Goal: Task Accomplishment & Management: Complete application form

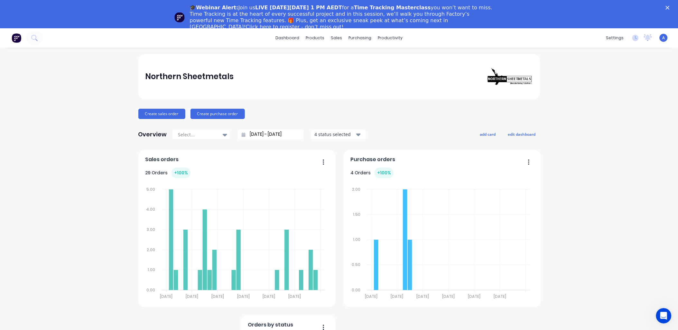
scroll to position [4, 0]
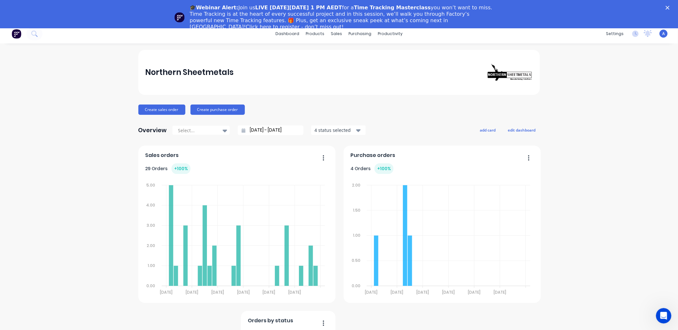
click at [669, 6] on icon "Close" at bounding box center [667, 8] width 4 height 4
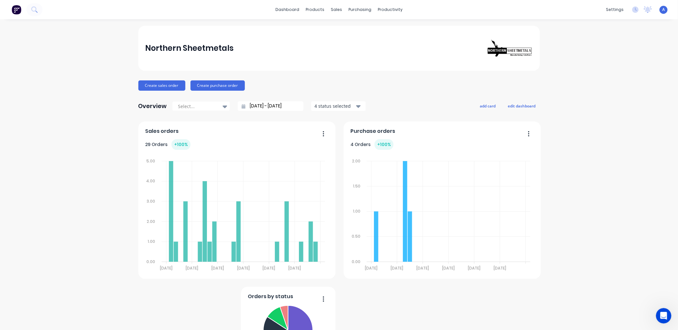
scroll to position [0, 0]
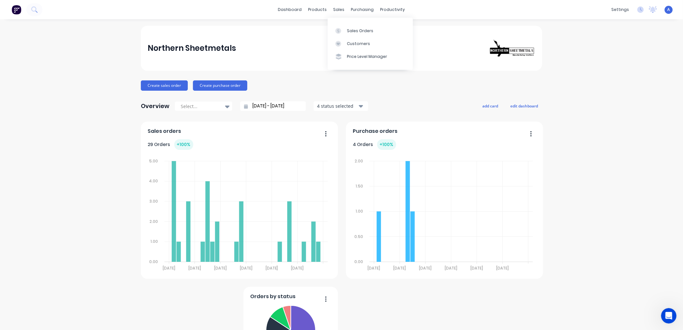
click at [354, 28] on div "Sales Orders" at bounding box center [360, 31] width 26 height 6
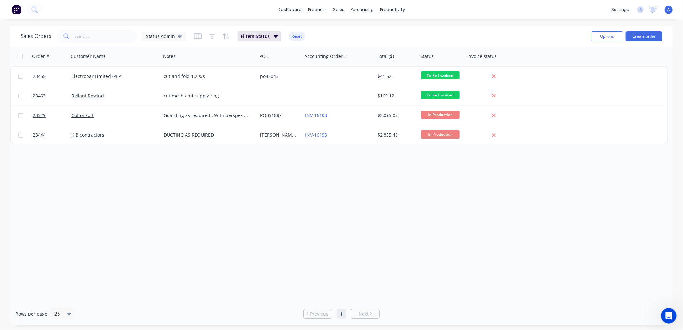
click at [637, 37] on button "Create order" at bounding box center [644, 36] width 37 height 10
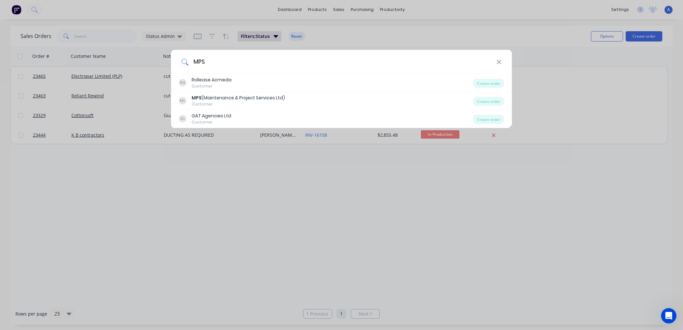
type input "MPS"
click at [221, 96] on div "MPS (Maintenance & Project Services Ltd)" at bounding box center [238, 98] width 93 height 7
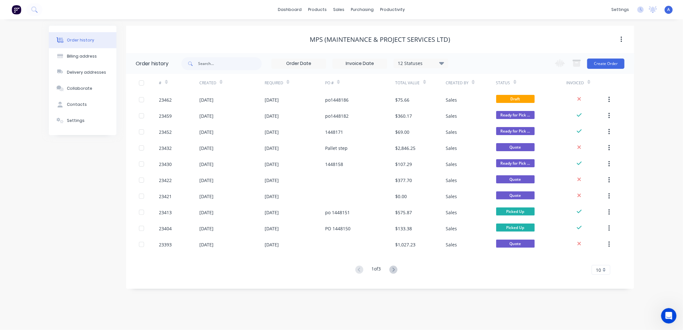
click at [167, 100] on div "23462" at bounding box center [165, 99] width 13 height 7
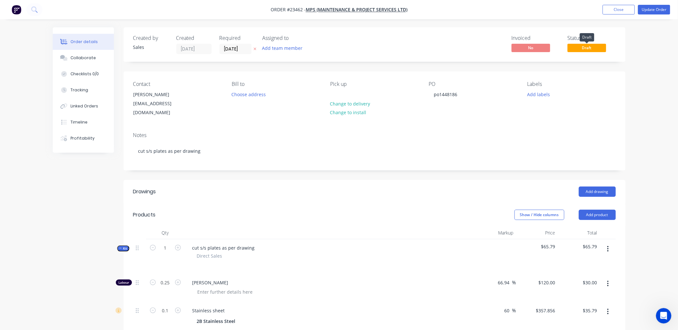
click at [574, 49] on span "Draft" at bounding box center [586, 48] width 39 height 8
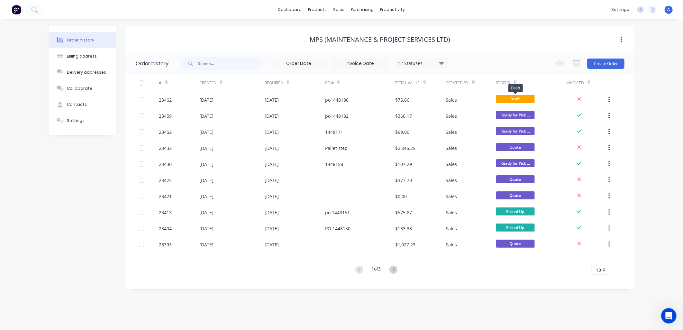
click at [502, 98] on span "Draft" at bounding box center [515, 99] width 39 height 8
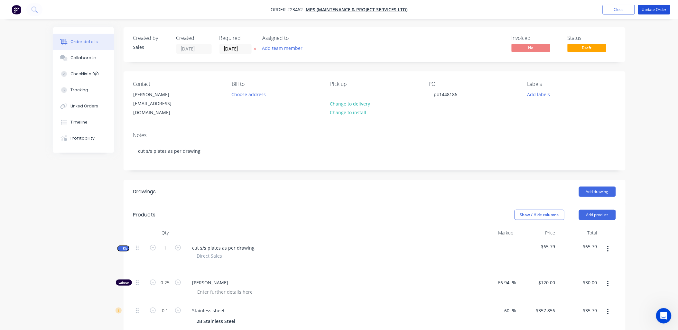
click at [660, 8] on button "Update Order" at bounding box center [654, 10] width 32 height 10
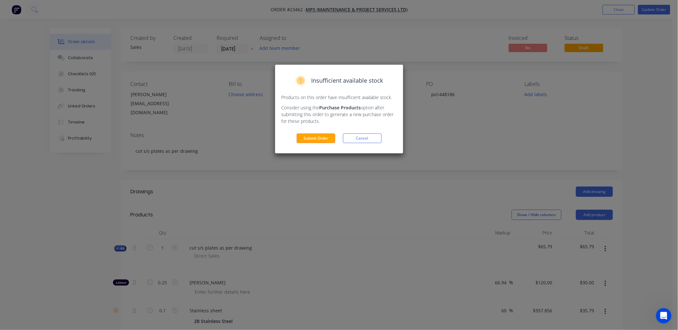
click at [319, 136] on button "Submit Order" at bounding box center [315, 138] width 39 height 10
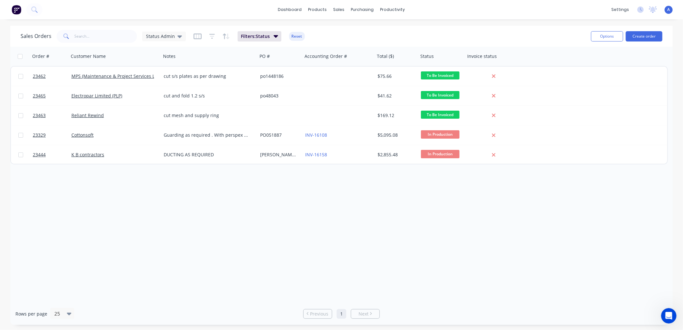
click at [650, 35] on button "Create order" at bounding box center [644, 36] width 37 height 10
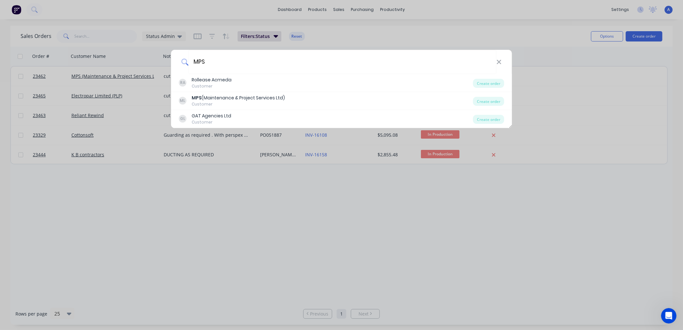
type input "MPS"
click at [222, 93] on div "ML MPS (Maintenance & Project Services Ltd) Customer Create order" at bounding box center [341, 101] width 341 height 18
click at [221, 102] on div "Customer" at bounding box center [238, 104] width 93 height 6
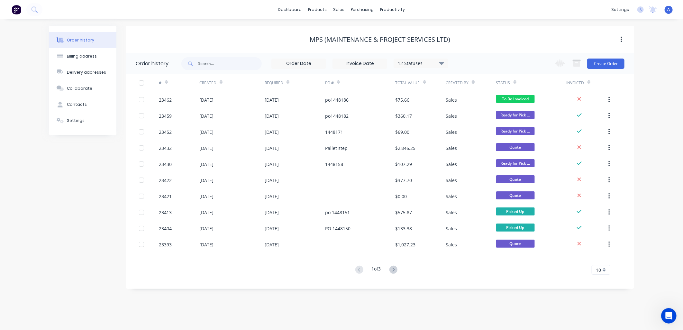
click at [600, 63] on button "Create Order" at bounding box center [605, 64] width 37 height 10
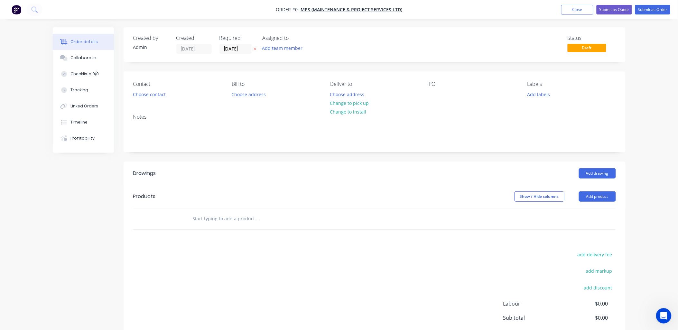
click at [150, 94] on button "Choose contact" at bounding box center [149, 94] width 40 height 9
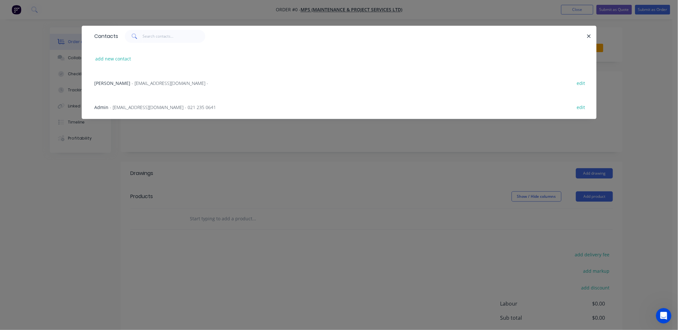
click at [142, 80] on span "- accounts@maintenanceprojectservices.co.nz -" at bounding box center [170, 83] width 77 height 6
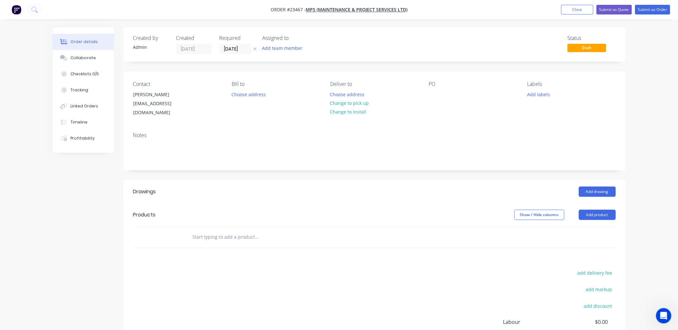
click at [354, 103] on button "Change to pick up" at bounding box center [349, 103] width 46 height 9
click at [429, 92] on div at bounding box center [434, 94] width 10 height 9
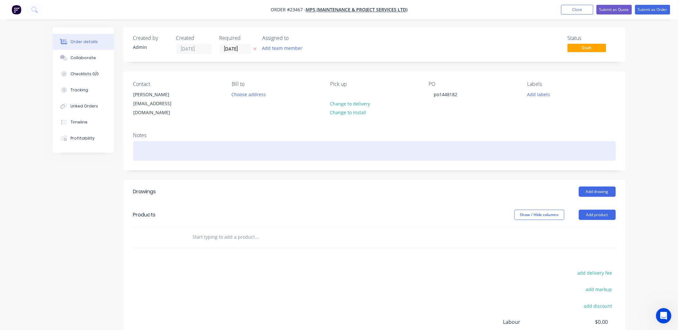
click at [145, 141] on div at bounding box center [374, 151] width 482 height 20
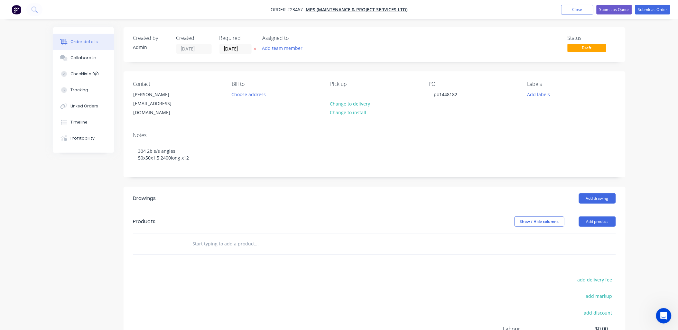
click at [598, 216] on button "Add product" at bounding box center [596, 221] width 37 height 10
click at [587, 233] on div "Product catalogue" at bounding box center [585, 237] width 50 height 9
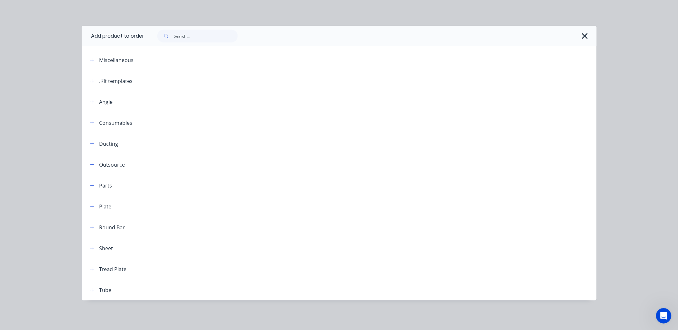
click at [91, 82] on icon "button" at bounding box center [92, 81] width 4 height 5
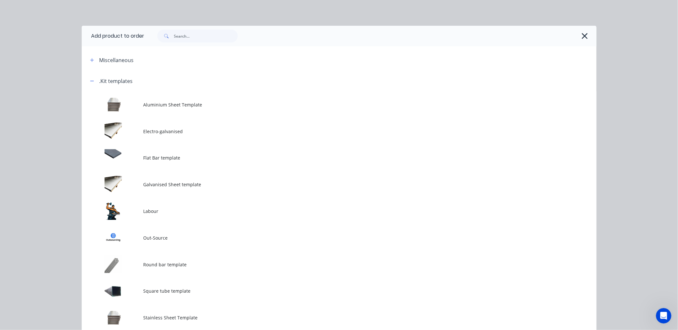
click at [140, 212] on td at bounding box center [113, 211] width 62 height 27
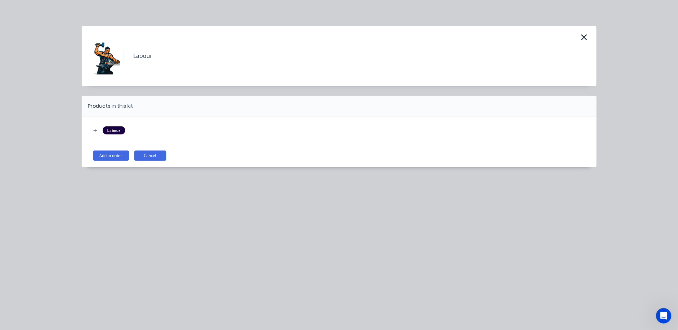
click at [118, 155] on button "Add to order" at bounding box center [111, 155] width 36 height 10
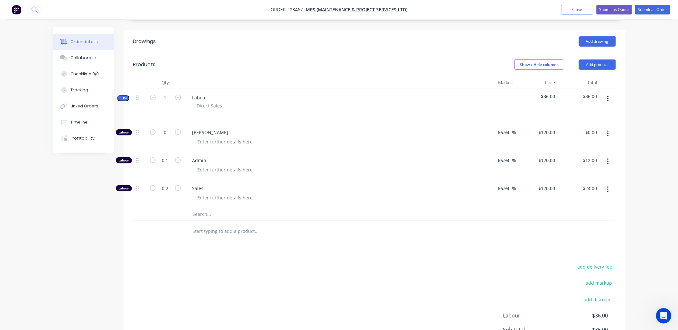
scroll to position [169, 0]
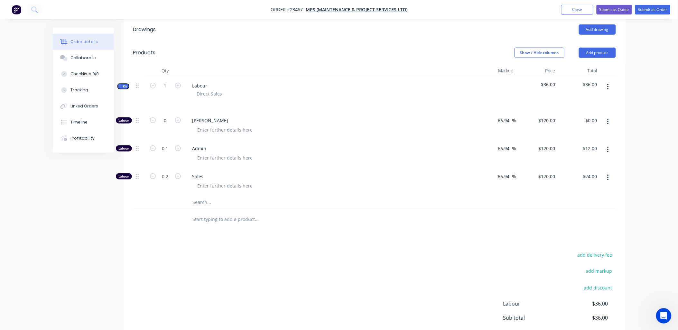
click at [609, 172] on button "button" at bounding box center [607, 178] width 15 height 12
click at [578, 215] on div "Delete" at bounding box center [585, 219] width 50 height 9
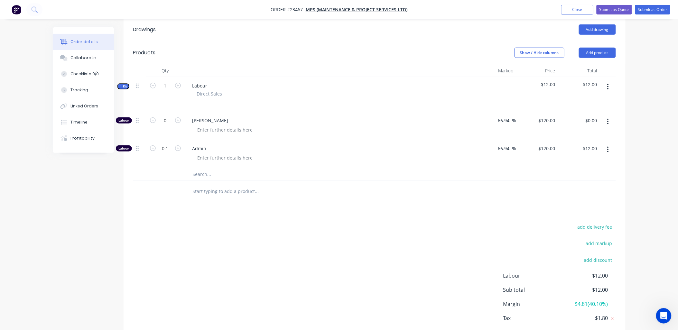
click at [606, 144] on button "button" at bounding box center [607, 150] width 15 height 12
click at [585, 187] on div "Delete" at bounding box center [585, 191] width 50 height 9
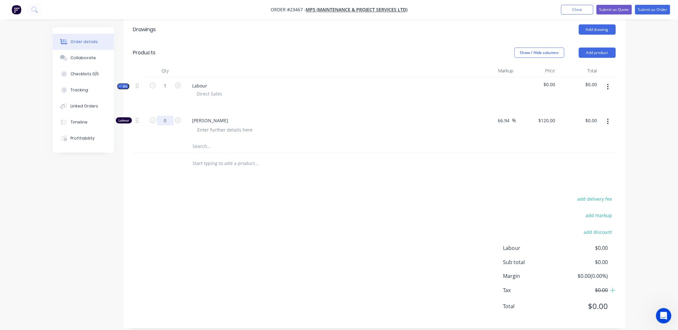
click at [170, 116] on input "0" at bounding box center [165, 121] width 17 height 10
type input "1"
type input "$120.00"
click at [315, 265] on div "add delivery fee add markup add discount Labour $120.00 Sub total $120.00 Margi…" at bounding box center [374, 257] width 482 height 124
click at [214, 157] on input "text" at bounding box center [256, 163] width 129 height 13
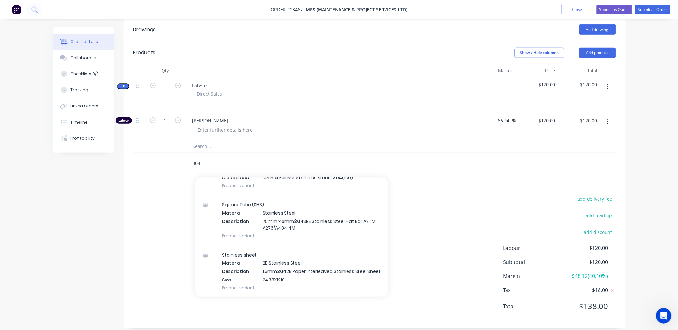
scroll to position [927, 0]
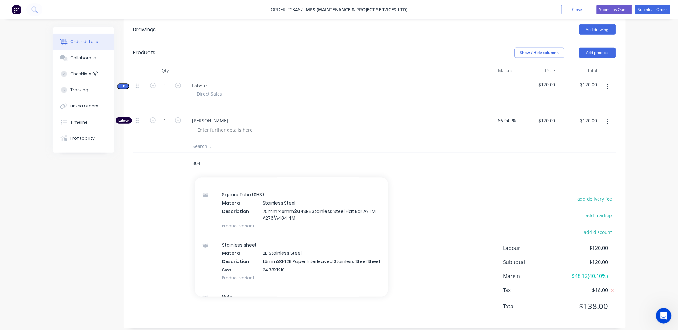
type input "304"
click at [282, 251] on div "Stainless sheet Material 2B Stainless Steel Description 1.5mm 304 2B Paper Inte…" at bounding box center [291, 261] width 193 height 52
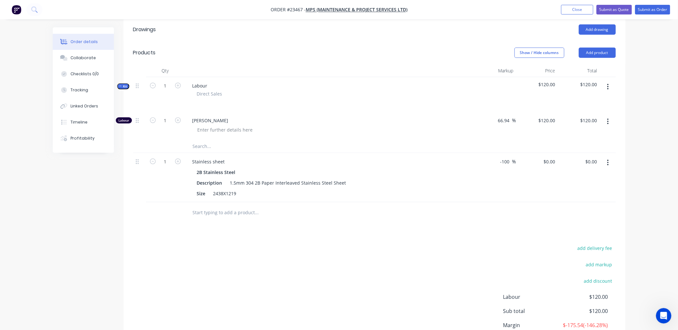
click at [533, 48] on button "Show / Hide columns" at bounding box center [539, 53] width 50 height 10
click at [525, 82] on label "Discount" at bounding box center [522, 83] width 11 height 5
click at [517, 81] on input "Discount" at bounding box center [517, 81] width 0 height 0
drag, startPoint x: 477, startPoint y: 153, endPoint x: 460, endPoint y: 154, distance: 16.7
click at [460, 154] on div "-100 -100 %" at bounding box center [462, 177] width 40 height 49
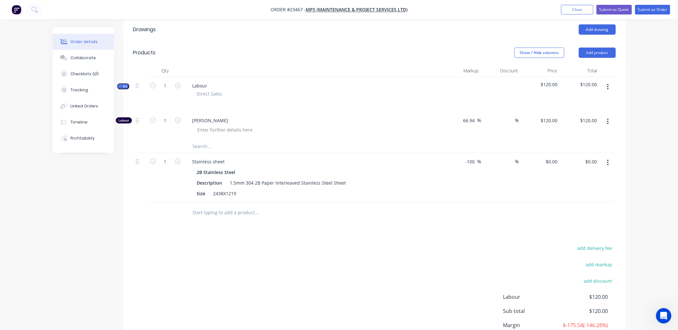
click at [475, 195] on div "-100 -100 %" at bounding box center [462, 177] width 40 height 49
click at [475, 157] on input "-100" at bounding box center [471, 161] width 13 height 9
drag, startPoint x: 474, startPoint y: 156, endPoint x: 458, endPoint y: 156, distance: 16.4
click at [458, 156] on div "-100 -100 %" at bounding box center [462, 177] width 40 height 49
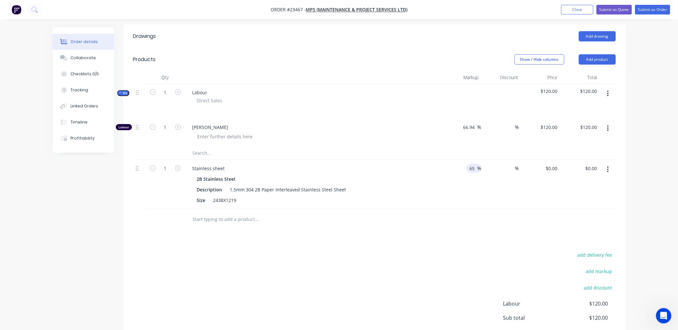
scroll to position [159, 0]
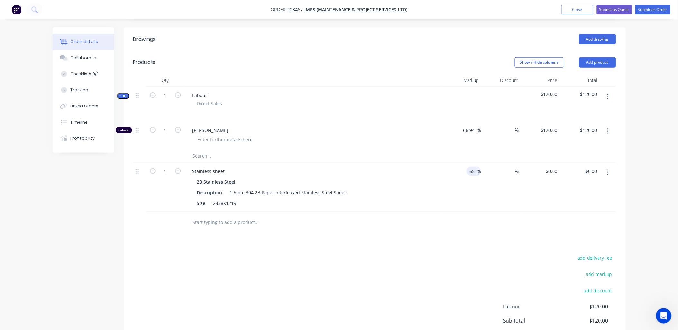
type input "65"
type input "$369.039"
type input "$369.04"
click at [430, 244] on div "Drawings Add drawing Products Show / Hide columns Add product Qty Markup Discou…" at bounding box center [374, 208] width 502 height 360
click at [538, 57] on button "Show / Hide columns" at bounding box center [539, 62] width 50 height 10
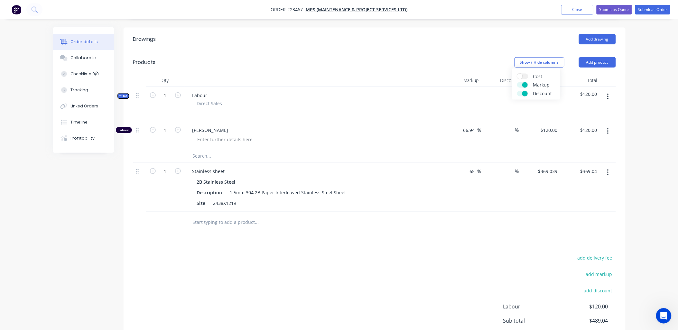
click at [524, 78] on label "Cost" at bounding box center [522, 76] width 11 height 5
click at [517, 74] on input "Cost" at bounding box center [517, 74] width 0 height 0
type input "$71.88"
type input "$223.66"
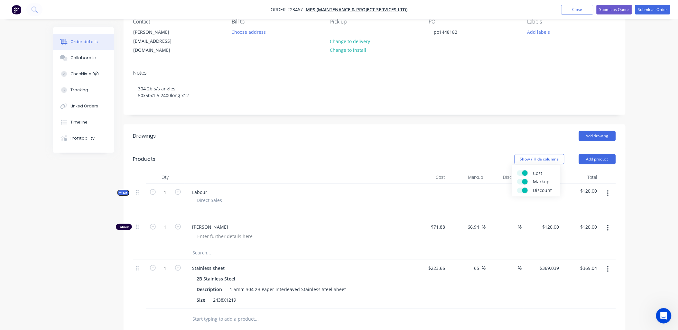
scroll to position [57, 0]
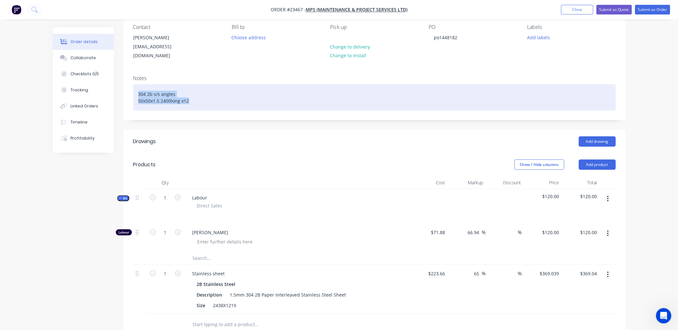
drag, startPoint x: 135, startPoint y: 87, endPoint x: 192, endPoint y: 93, distance: 56.8
click at [192, 93] on div "304 2b s/s angles 50x50x1.5 2400long x12" at bounding box center [374, 97] width 482 height 26
copy div "304 2b s/s angles 50x50x1.5 2400long x12"
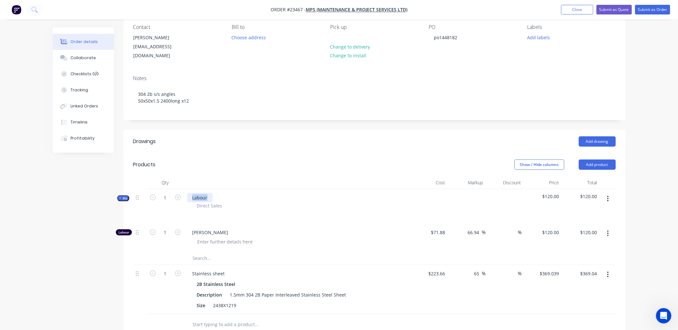
drag, startPoint x: 191, startPoint y: 191, endPoint x: 214, endPoint y: 190, distance: 22.5
click at [214, 190] on div "Labour Direct Sales" at bounding box center [297, 206] width 225 height 35
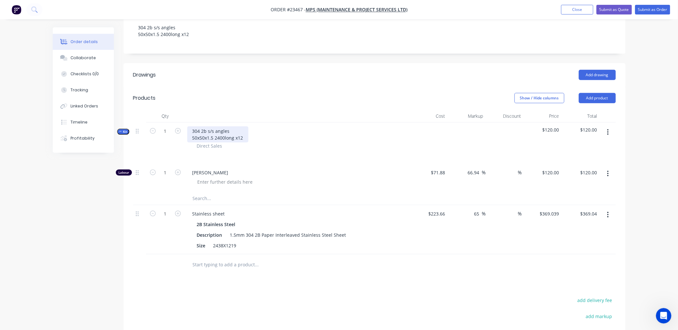
scroll to position [123, 0]
click at [538, 93] on button "Show / Hide columns" at bounding box center [539, 98] width 50 height 10
click at [524, 110] on span at bounding box center [524, 112] width 5 height 5
click at [517, 110] on input "Cost" at bounding box center [517, 110] width 0 height 0
click at [526, 120] on span at bounding box center [524, 120] width 5 height 5
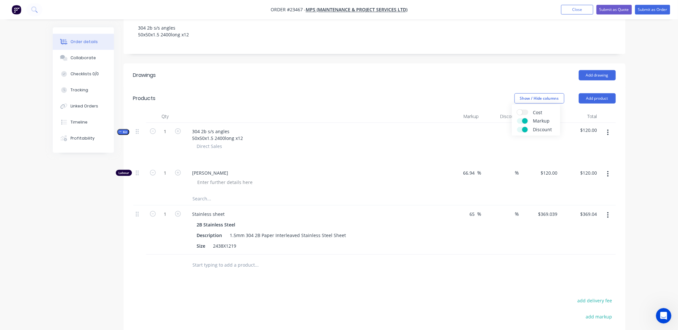
click at [517, 118] on input "Markup" at bounding box center [517, 118] width 0 height 0
click at [525, 130] on span at bounding box center [524, 129] width 5 height 5
click at [517, 127] on input "Discount" at bounding box center [517, 127] width 0 height 0
click at [645, 8] on button "Submit as Order" at bounding box center [652, 10] width 35 height 10
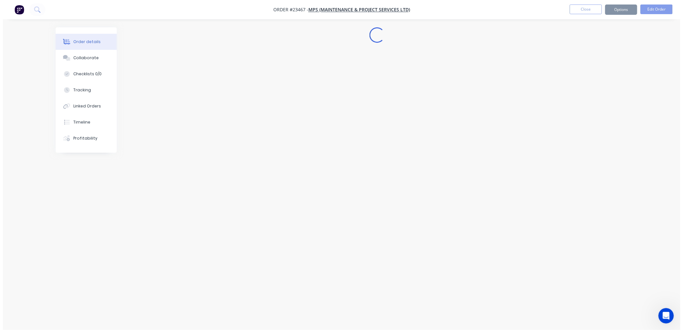
scroll to position [0, 0]
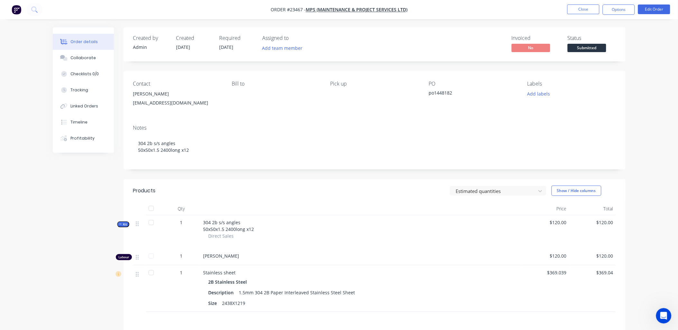
click at [627, 10] on button "Options" at bounding box center [618, 10] width 32 height 10
click at [582, 75] on div "Work Order" at bounding box center [598, 77] width 59 height 9
click at [587, 65] on div "Without pricing" at bounding box center [598, 64] width 59 height 9
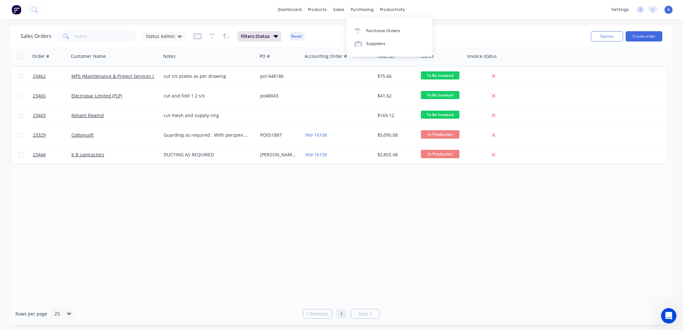
click at [381, 29] on div "Purchase Orders" at bounding box center [383, 31] width 34 height 6
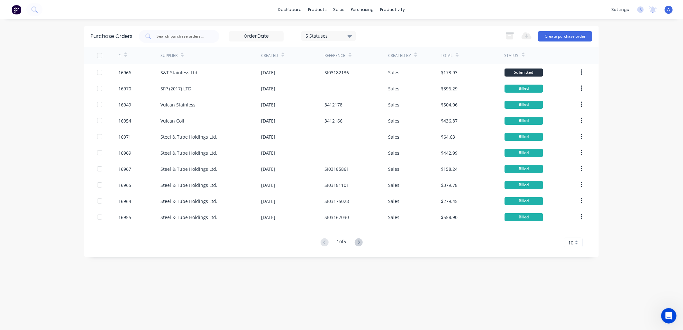
click at [572, 37] on button "Create purchase order" at bounding box center [565, 36] width 54 height 10
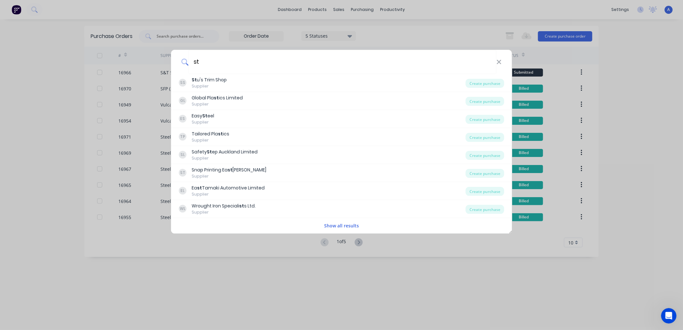
type input "Steel and Tube"
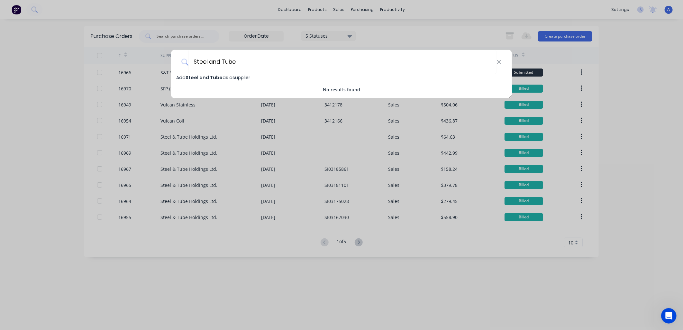
click at [498, 60] on icon at bounding box center [499, 62] width 4 height 4
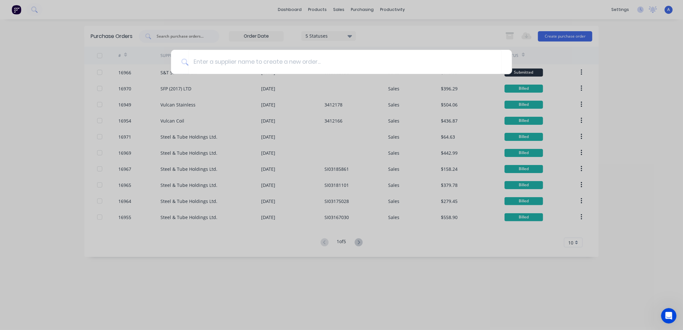
click at [480, 19] on div at bounding box center [341, 165] width 683 height 330
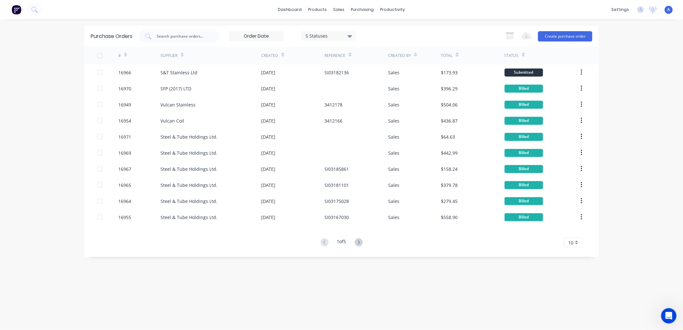
click at [559, 36] on button "Create purchase order" at bounding box center [565, 36] width 54 height 10
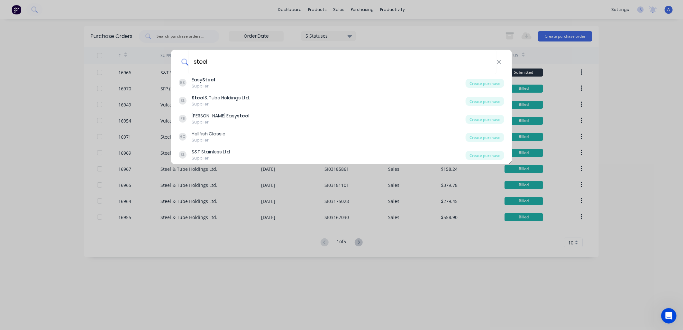
type input "steel"
click at [241, 98] on div "Steel & Tube Holdings Ltd." at bounding box center [221, 98] width 58 height 7
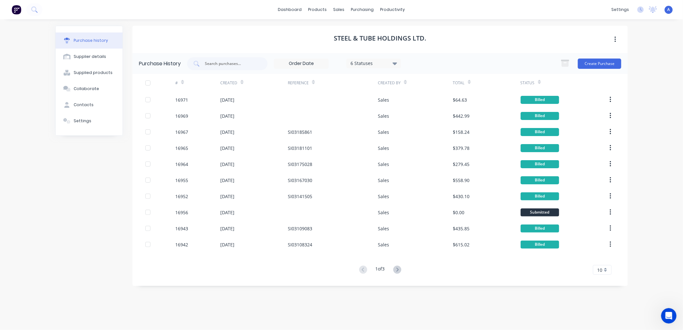
click at [597, 62] on button "Create Purchase" at bounding box center [599, 64] width 43 height 10
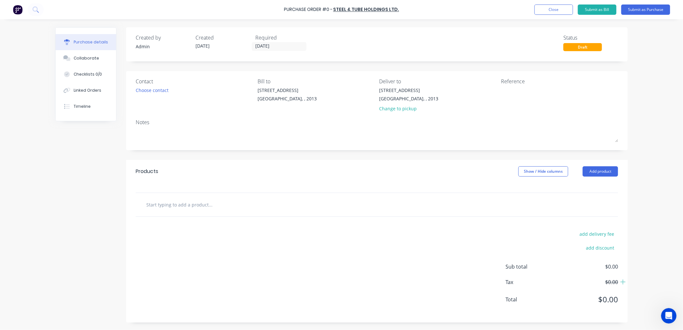
click at [385, 110] on div "Change to pickup" at bounding box center [408, 108] width 59 height 7
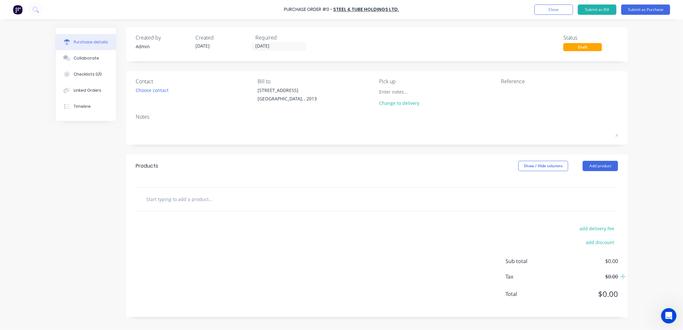
click at [390, 104] on div "Change to delivery" at bounding box center [408, 103] width 59 height 7
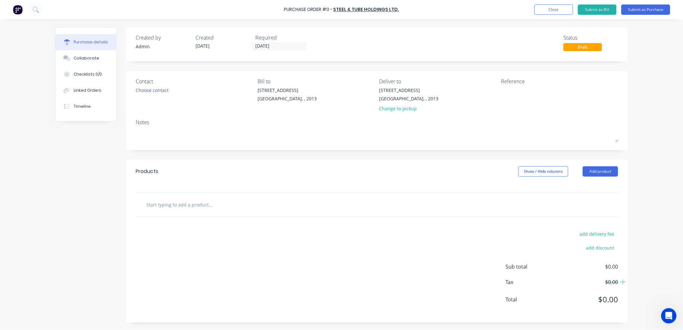
click at [211, 207] on input "text" at bounding box center [210, 204] width 129 height 13
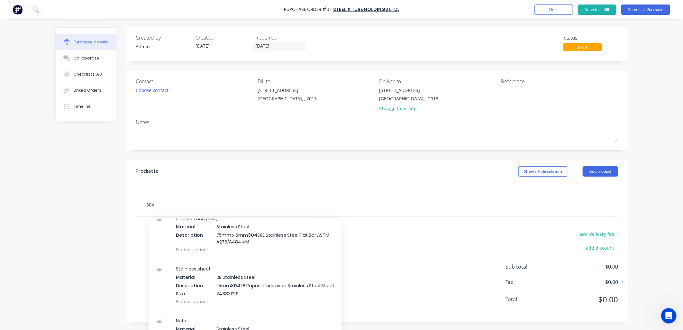
scroll to position [957, 0]
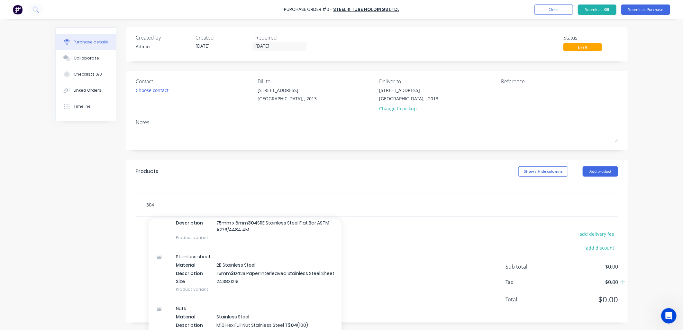
type input "304"
click at [226, 268] on div "Stainless sheet Material 2B Stainless Steel Description 1.5mm 304 2B Paper Inte…" at bounding box center [245, 273] width 193 height 52
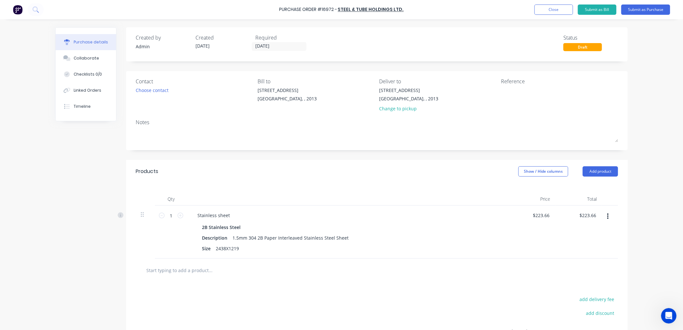
click at [641, 10] on button "Submit as Purchase" at bounding box center [645, 10] width 49 height 10
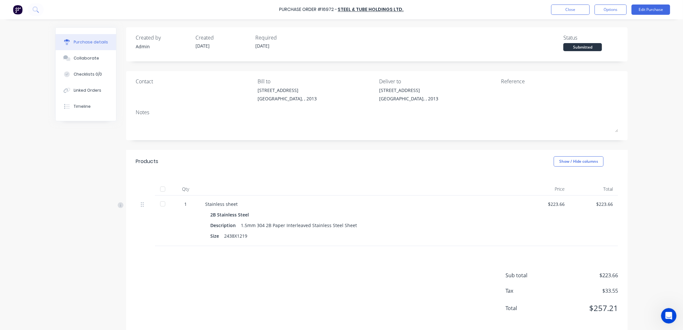
click at [618, 10] on button "Options" at bounding box center [611, 10] width 32 height 10
click at [593, 26] on div "Print / Email" at bounding box center [596, 26] width 50 height 9
click at [596, 39] on div "With pricing" at bounding box center [596, 38] width 50 height 9
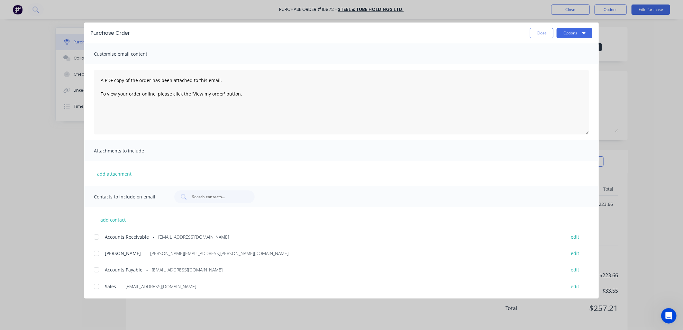
click at [576, 33] on button "Options" at bounding box center [575, 33] width 36 height 10
click at [551, 59] on div "Print" at bounding box center [562, 62] width 50 height 9
click at [575, 33] on button "Options" at bounding box center [575, 33] width 36 height 10
click at [556, 59] on div "Print" at bounding box center [562, 62] width 50 height 9
click at [586, 33] on button "Options" at bounding box center [575, 33] width 36 height 10
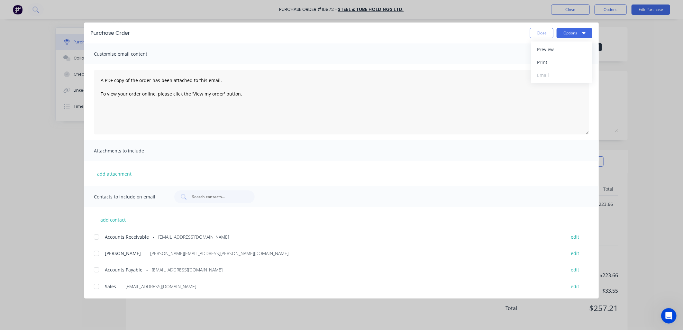
click at [650, 94] on div "Purchase Order Close Options Preview Print Email Customise email content A PDF …" at bounding box center [341, 165] width 683 height 330
click at [637, 76] on div "Purchase Order Close Options Customise email content A PDF copy of the order ha…" at bounding box center [341, 165] width 683 height 330
click at [584, 31] on icon "button" at bounding box center [583, 32] width 3 height 5
click at [551, 48] on div "Preview" at bounding box center [562, 49] width 50 height 9
click at [541, 34] on button "Close" at bounding box center [541, 33] width 23 height 10
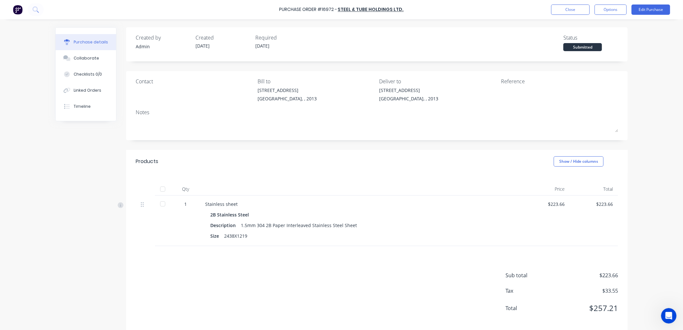
click at [615, 10] on button "Options" at bounding box center [611, 10] width 32 height 10
click at [596, 27] on div "Print / Email" at bounding box center [596, 26] width 50 height 9
click at [596, 50] on div "Without pricing" at bounding box center [596, 51] width 50 height 9
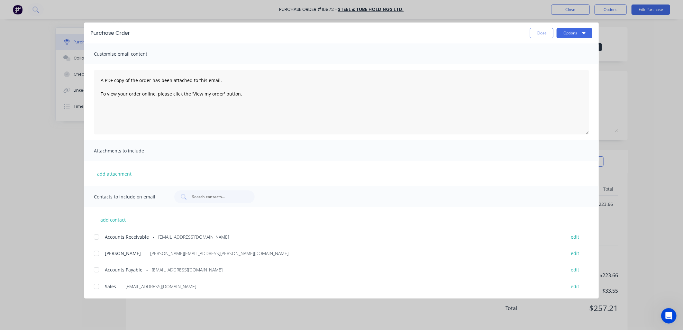
click at [569, 32] on button "Options" at bounding box center [575, 33] width 36 height 10
click at [552, 61] on div "Print" at bounding box center [562, 62] width 50 height 9
click at [545, 32] on button "Close" at bounding box center [541, 33] width 23 height 10
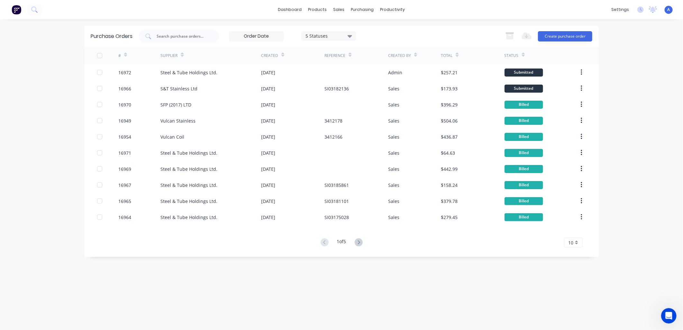
click at [513, 31] on button "button" at bounding box center [510, 36] width 16 height 13
click at [648, 106] on div "× No purchase order selected. dashboard products sales purchasing productivity …" at bounding box center [341, 165] width 683 height 330
